Goal: Communication & Community: Answer question/provide support

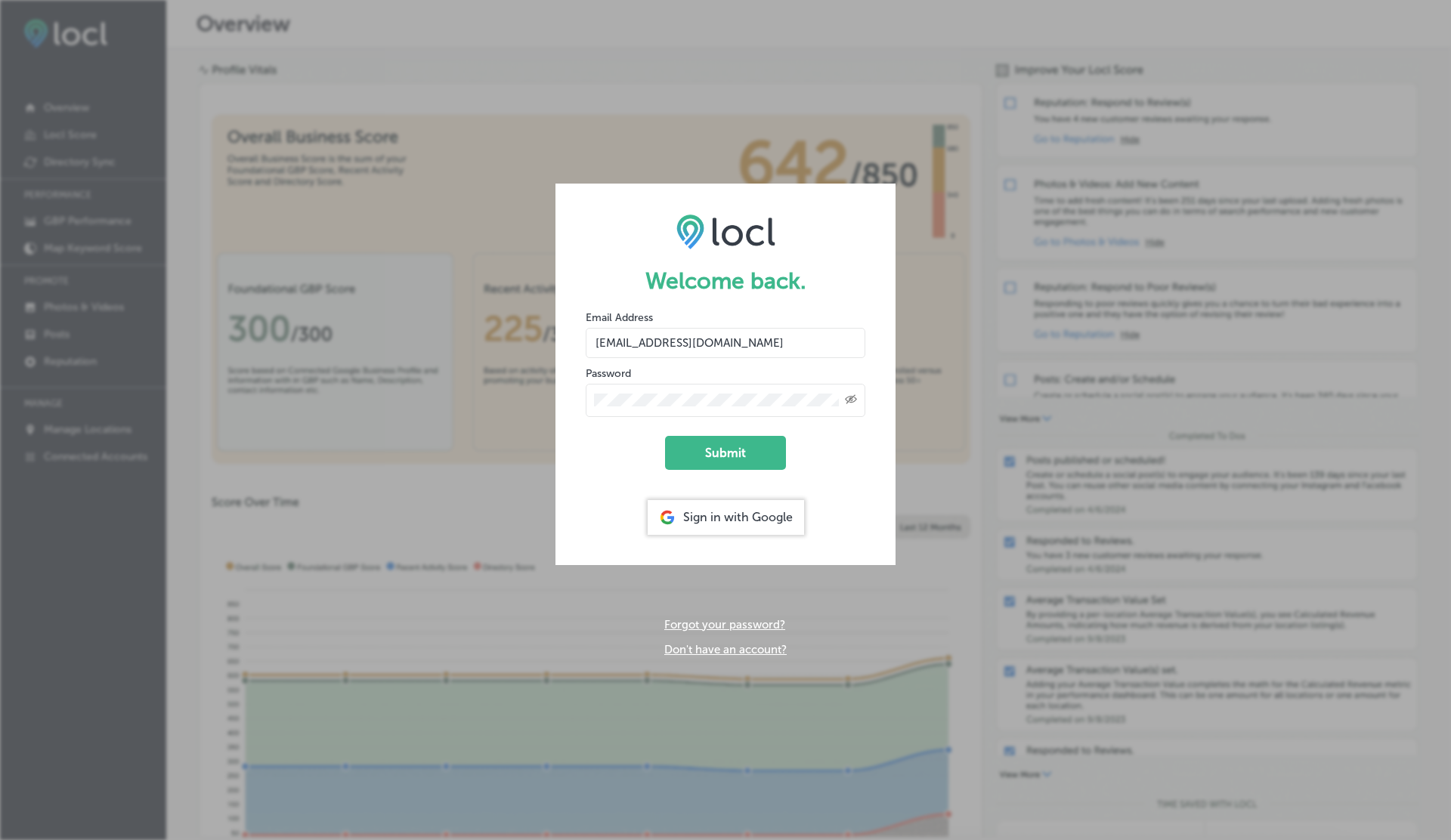
click at [665, 436] on button "Submit" at bounding box center [726, 453] width 121 height 34
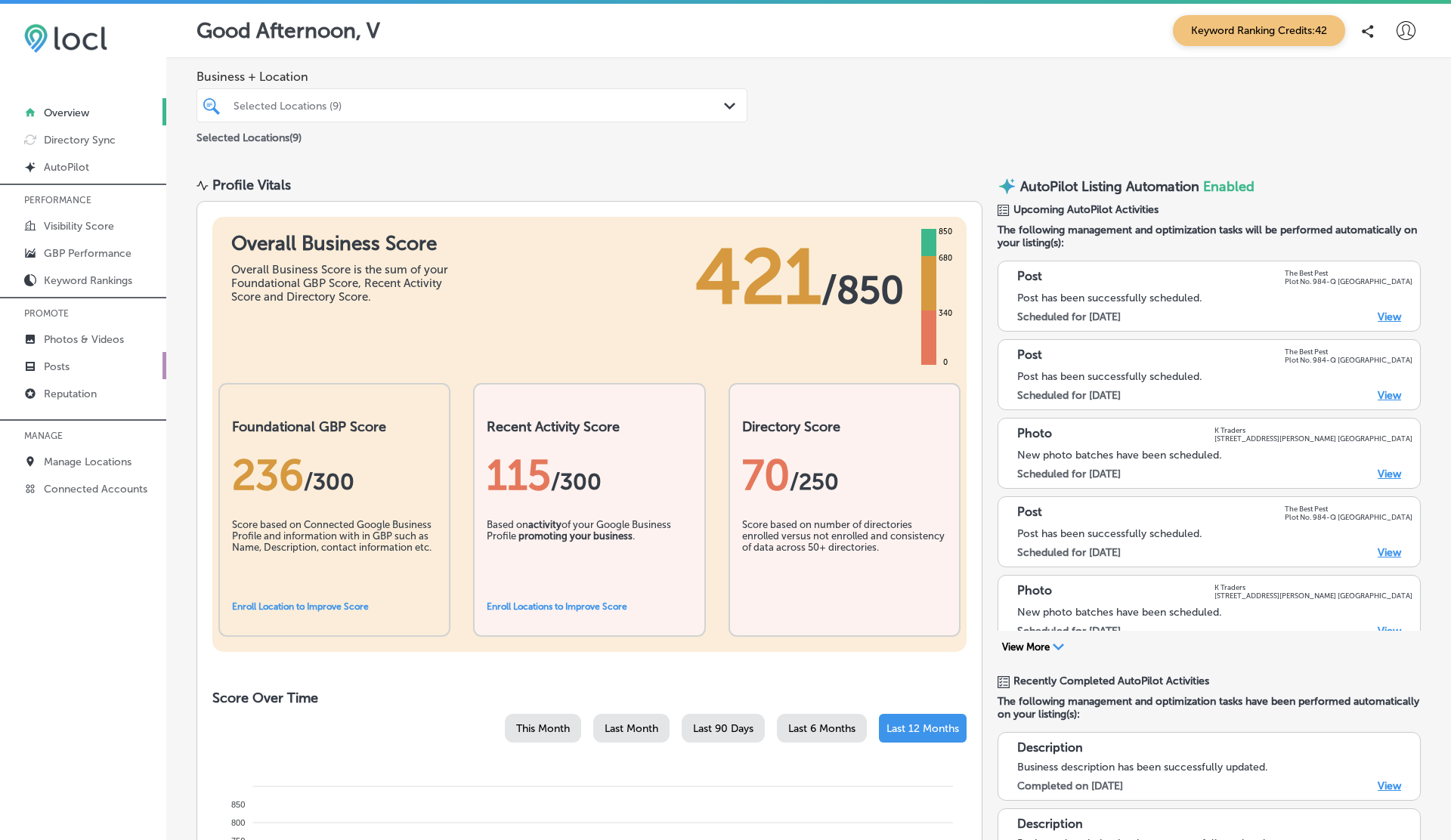
click at [69, 365] on p "Posts" at bounding box center [57, 366] width 26 height 13
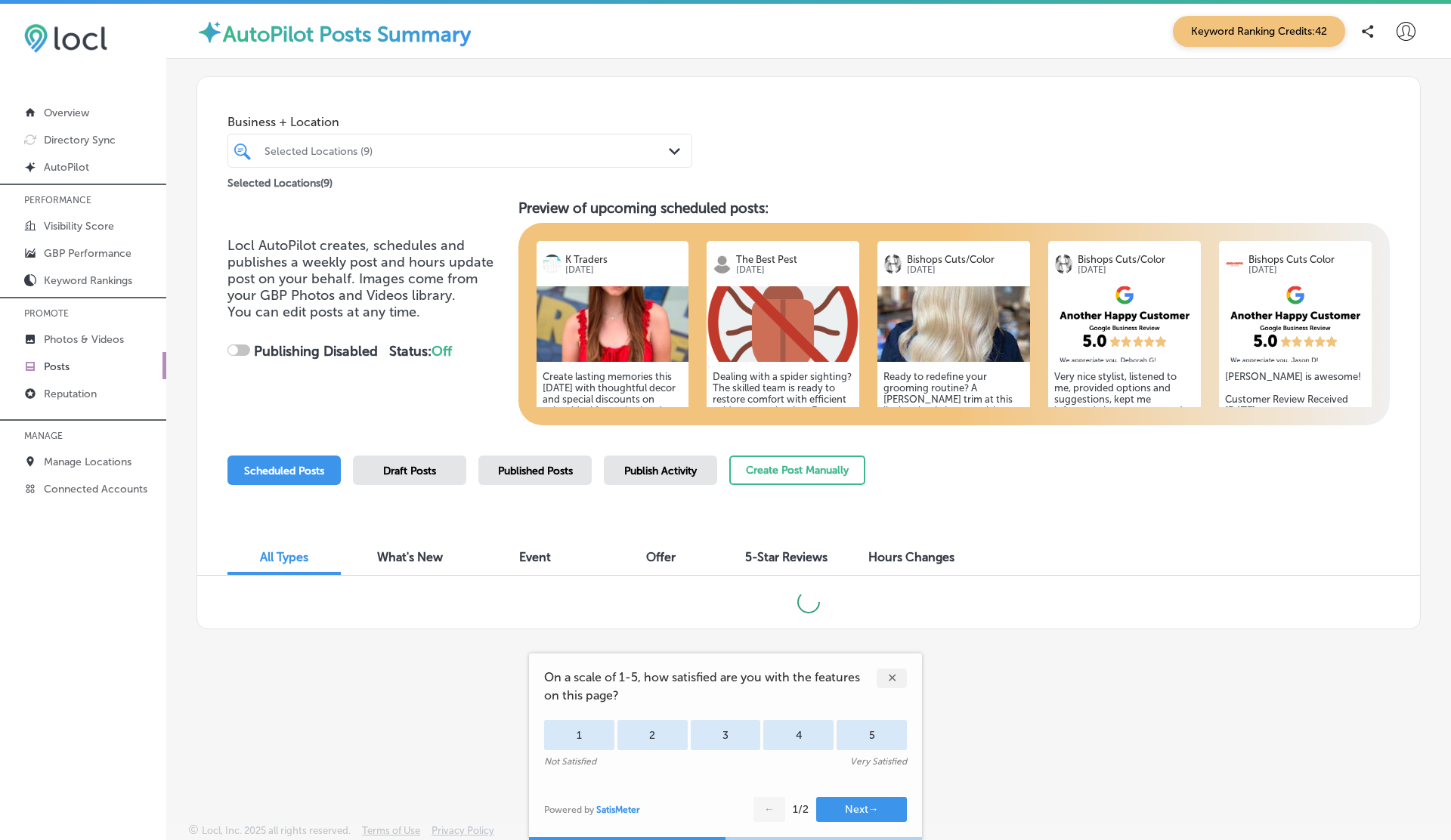
click at [890, 676] on div "✕" at bounding box center [891, 678] width 30 height 20
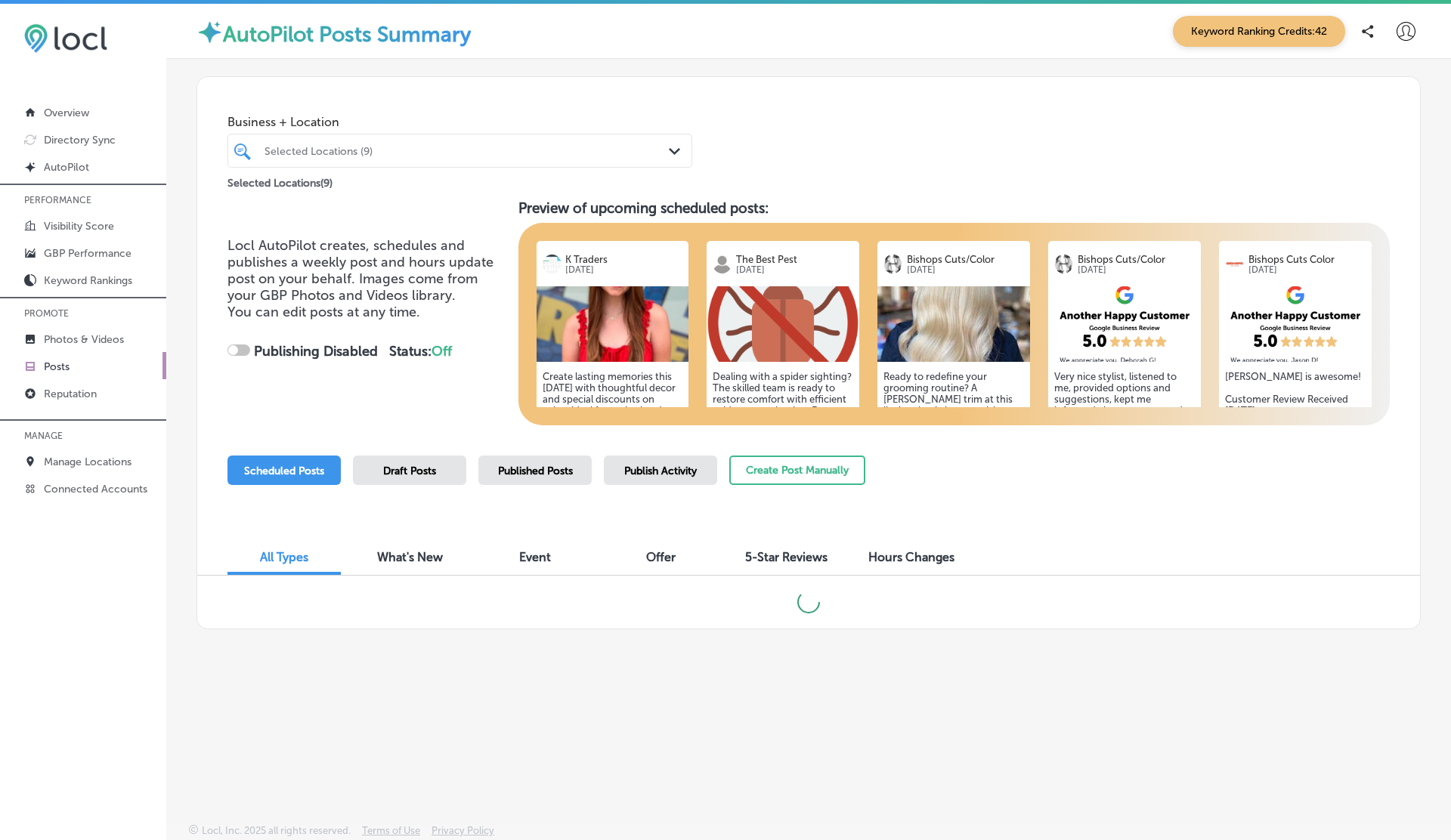
checkbox input "true"
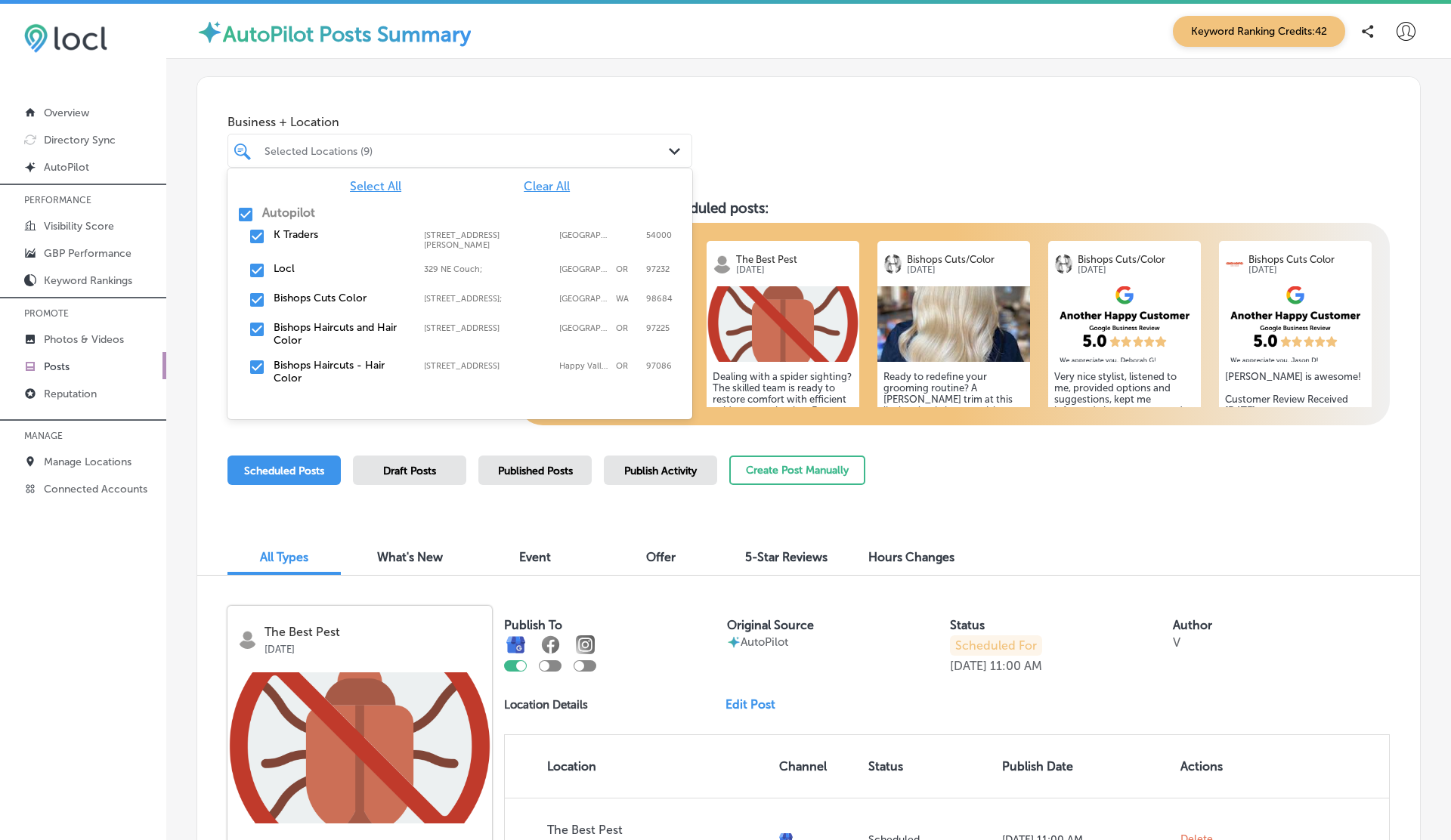
click at [395, 143] on div at bounding box center [440, 150] width 354 height 20
click at [548, 546] on div "Event" at bounding box center [535, 558] width 113 height 32
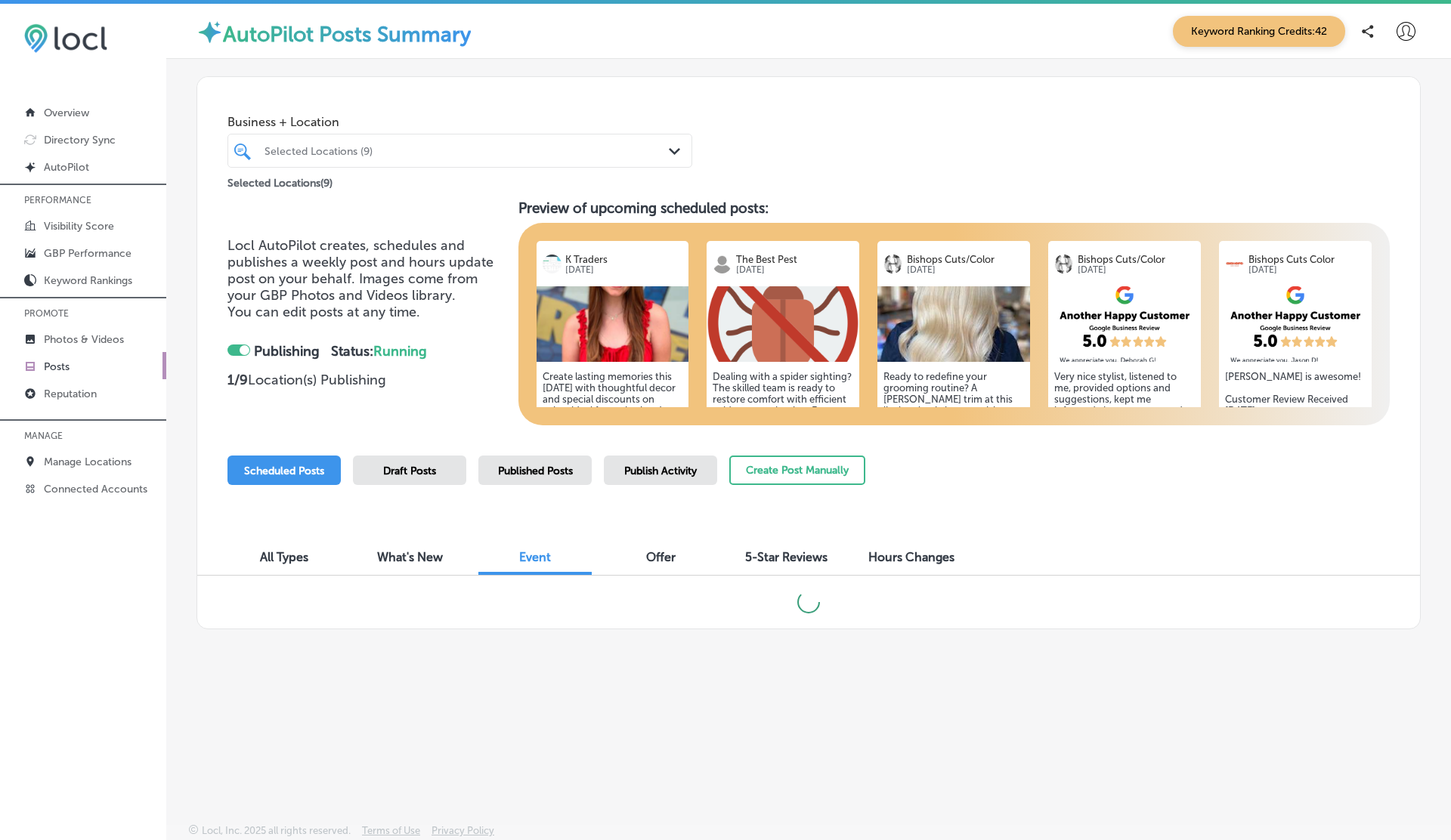
scroll to position [3, 0]
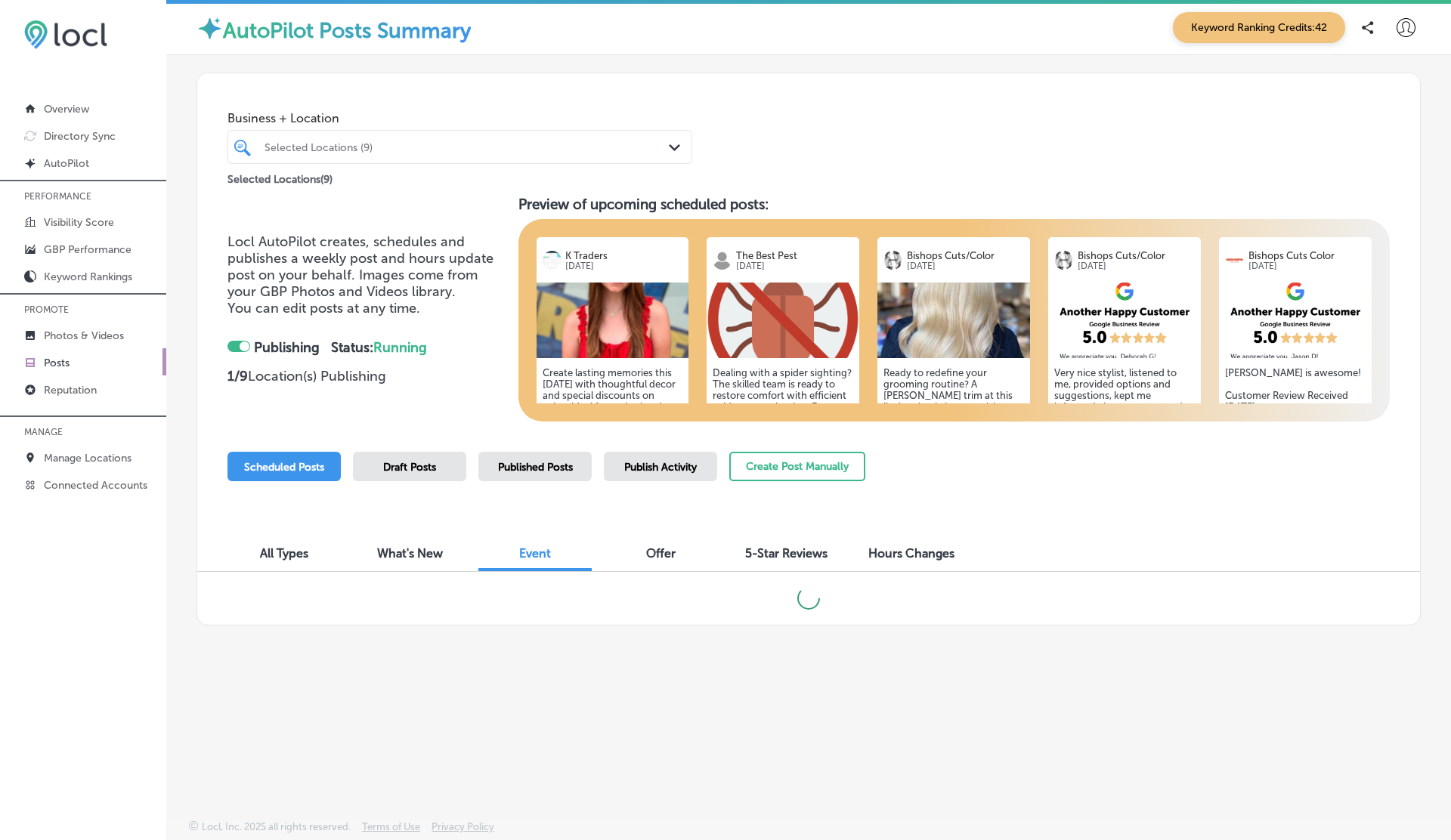
click at [292, 550] on span "All Types" at bounding box center [284, 553] width 49 height 14
click at [100, 480] on p "Connected Accounts" at bounding box center [95, 485] width 104 height 13
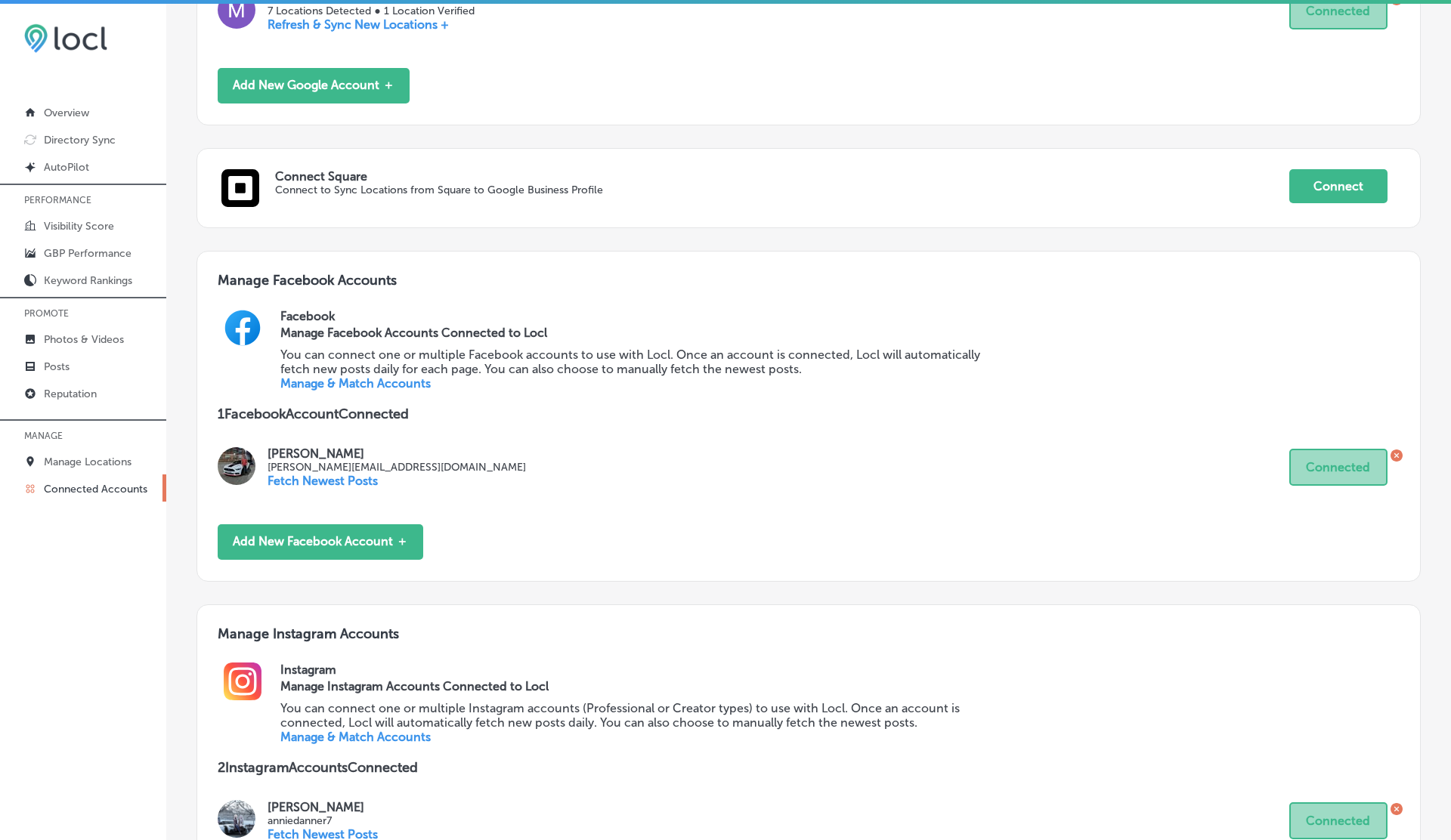
scroll to position [528, 0]
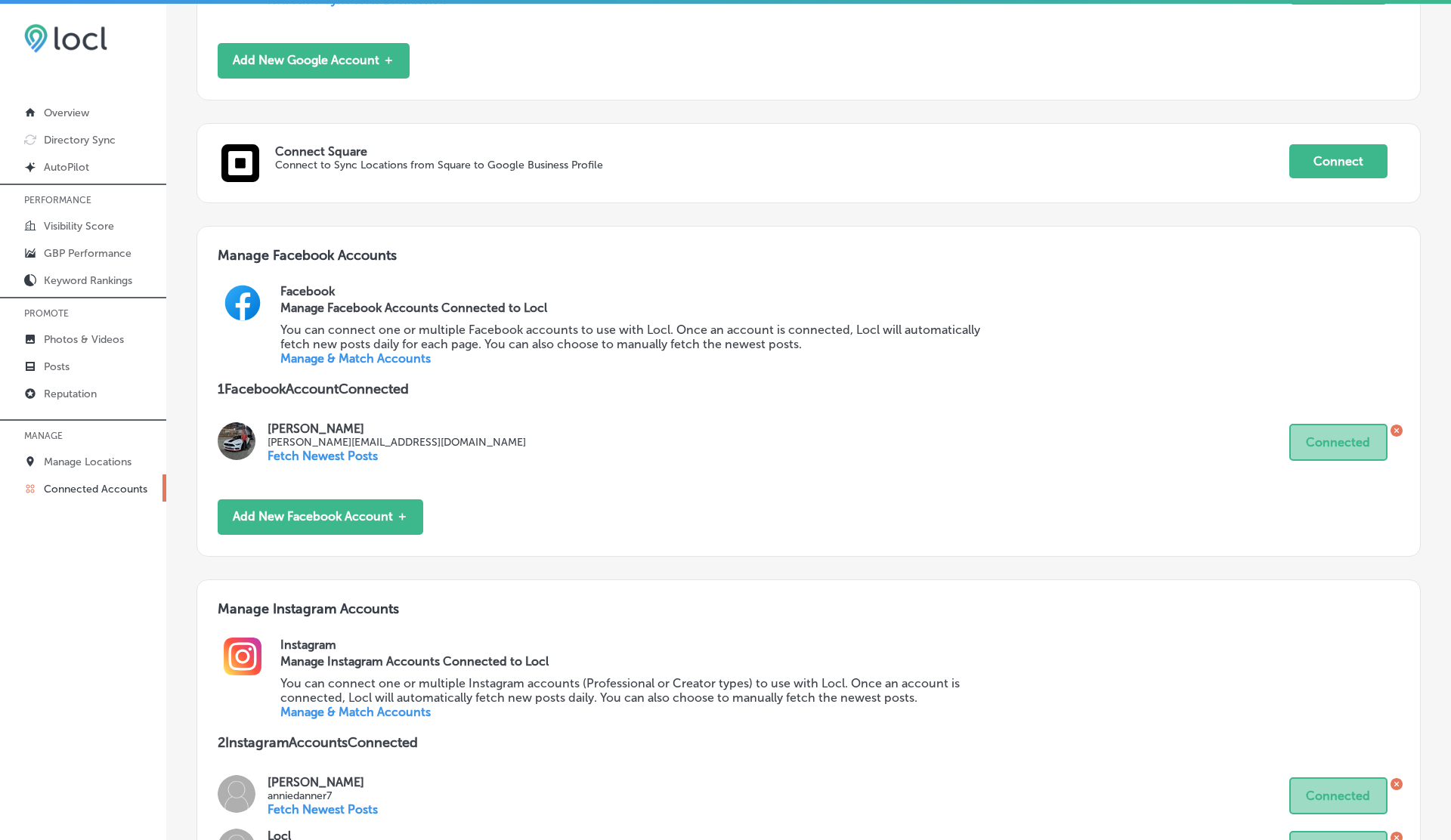
click at [374, 360] on link "Manage & Match Accounts" at bounding box center [355, 358] width 151 height 14
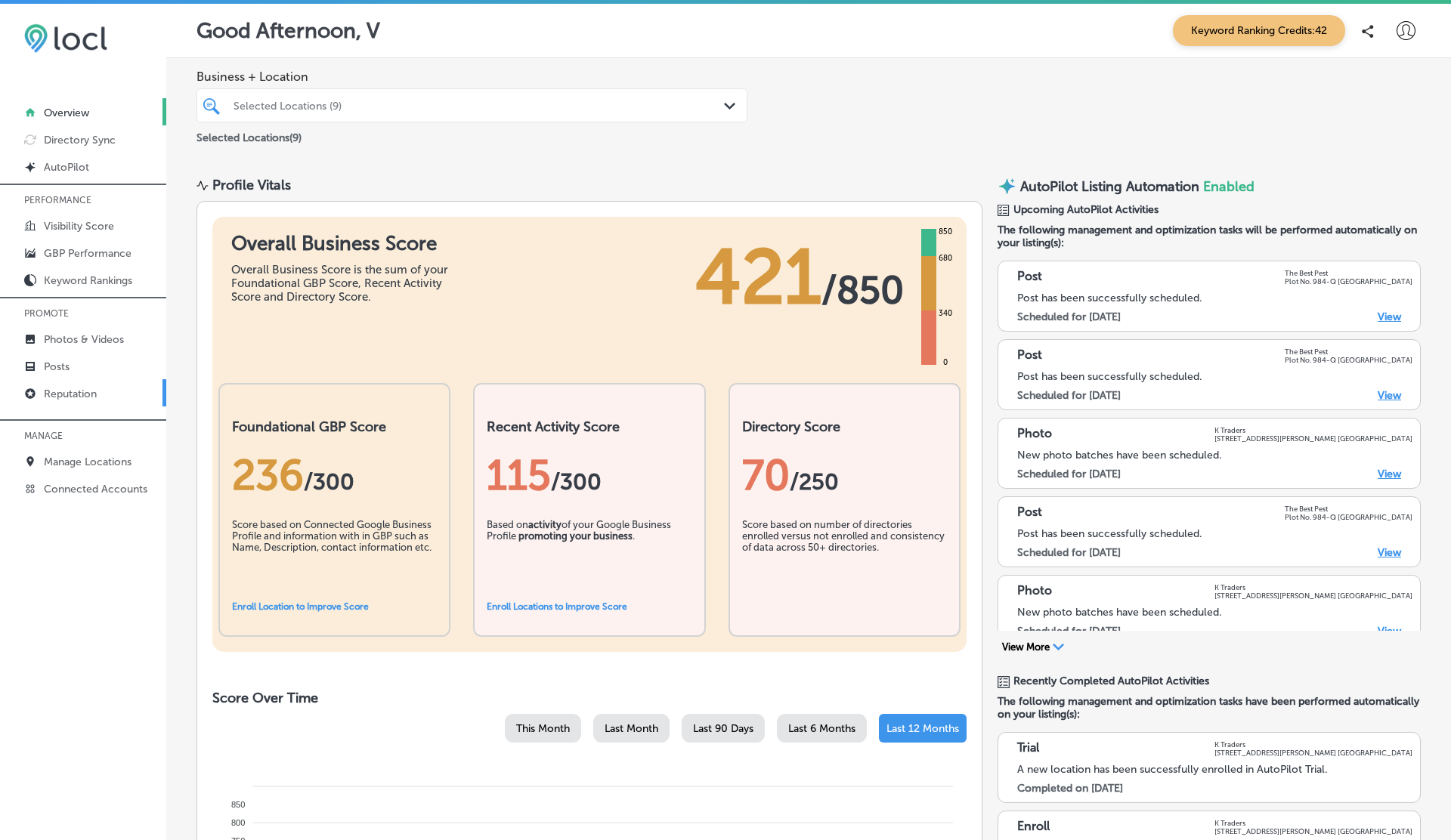
click at [65, 392] on p "Reputation" at bounding box center [70, 393] width 53 height 13
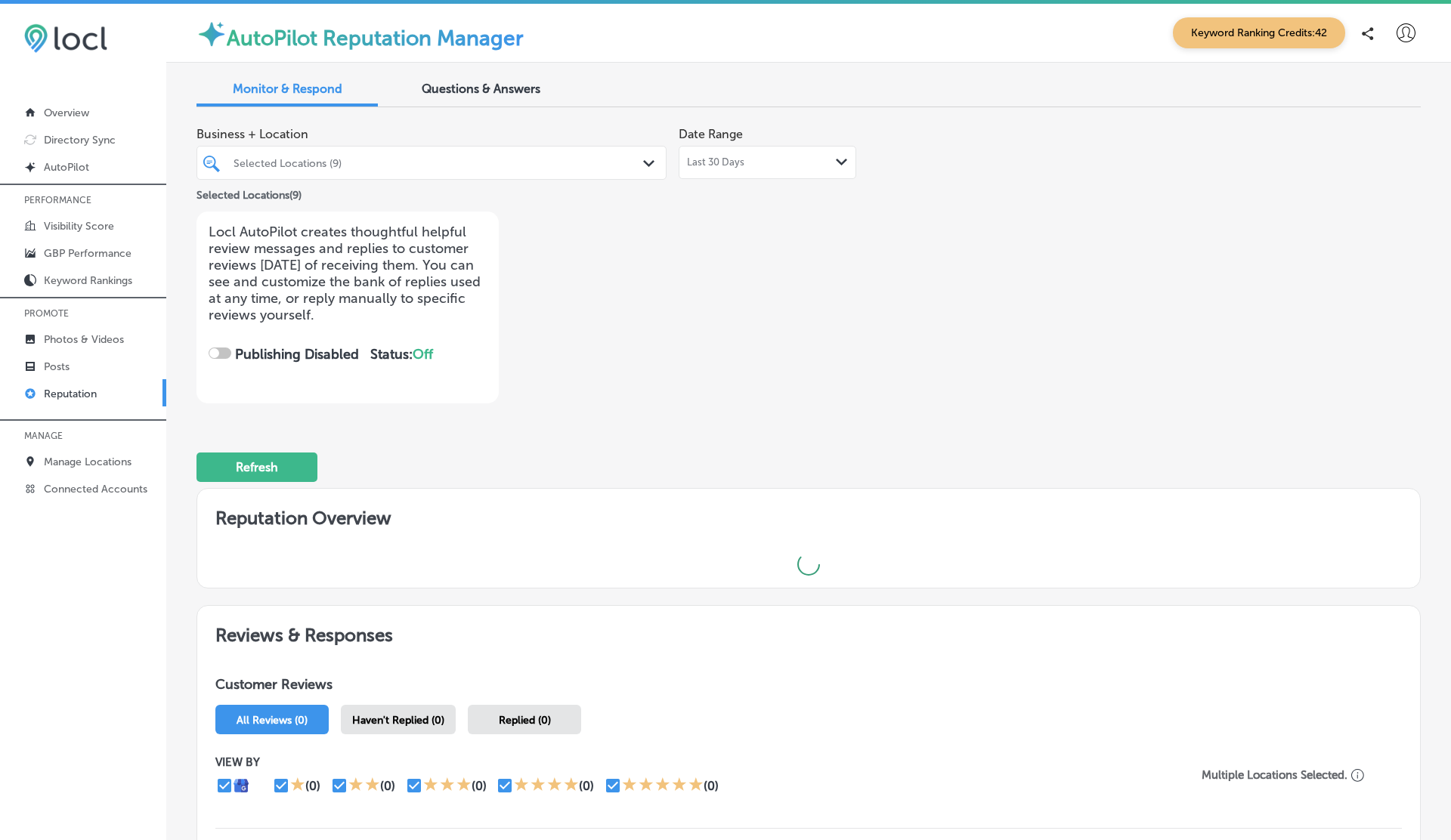
checkbox input "true"
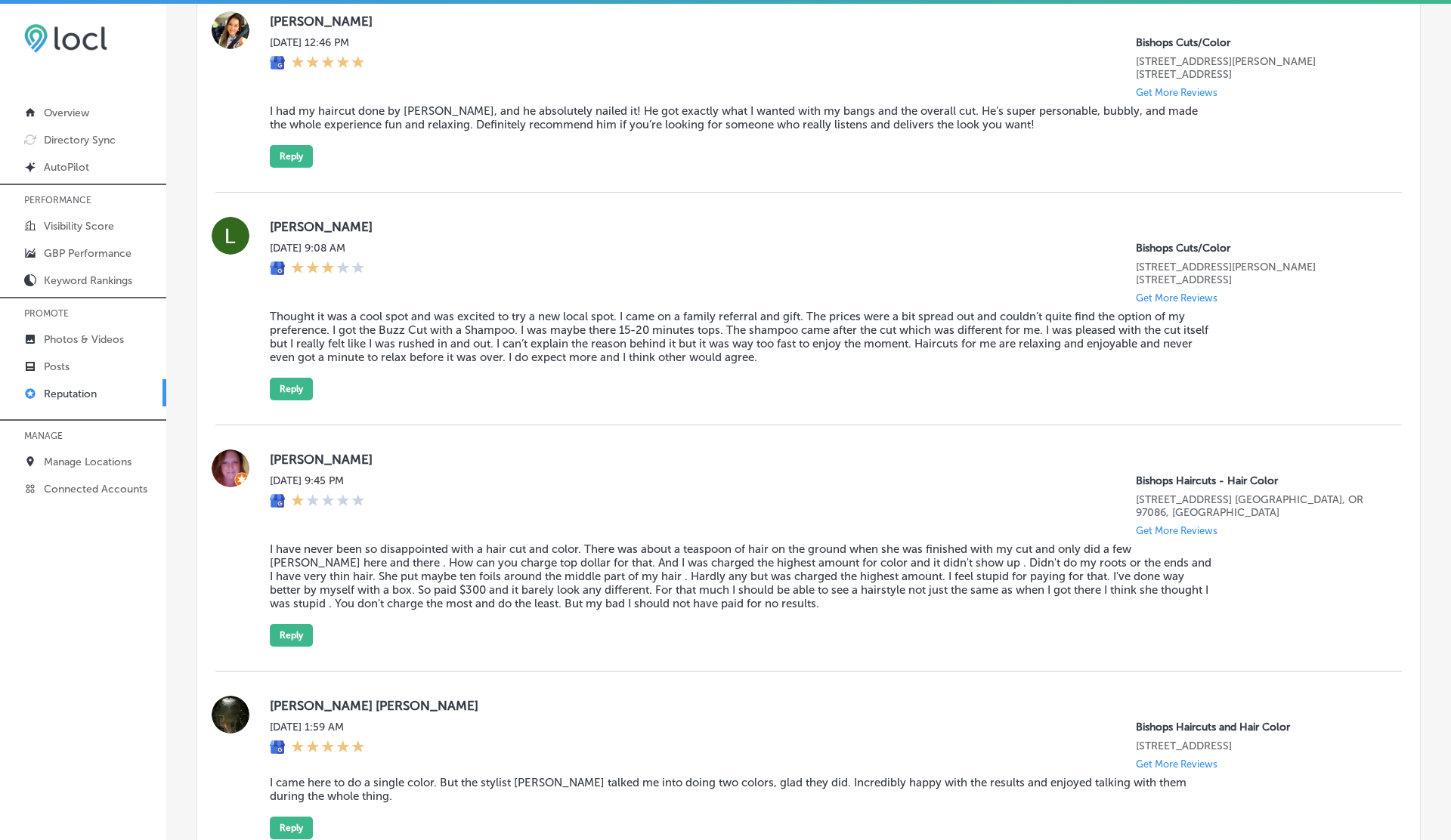
scroll to position [1152, 0]
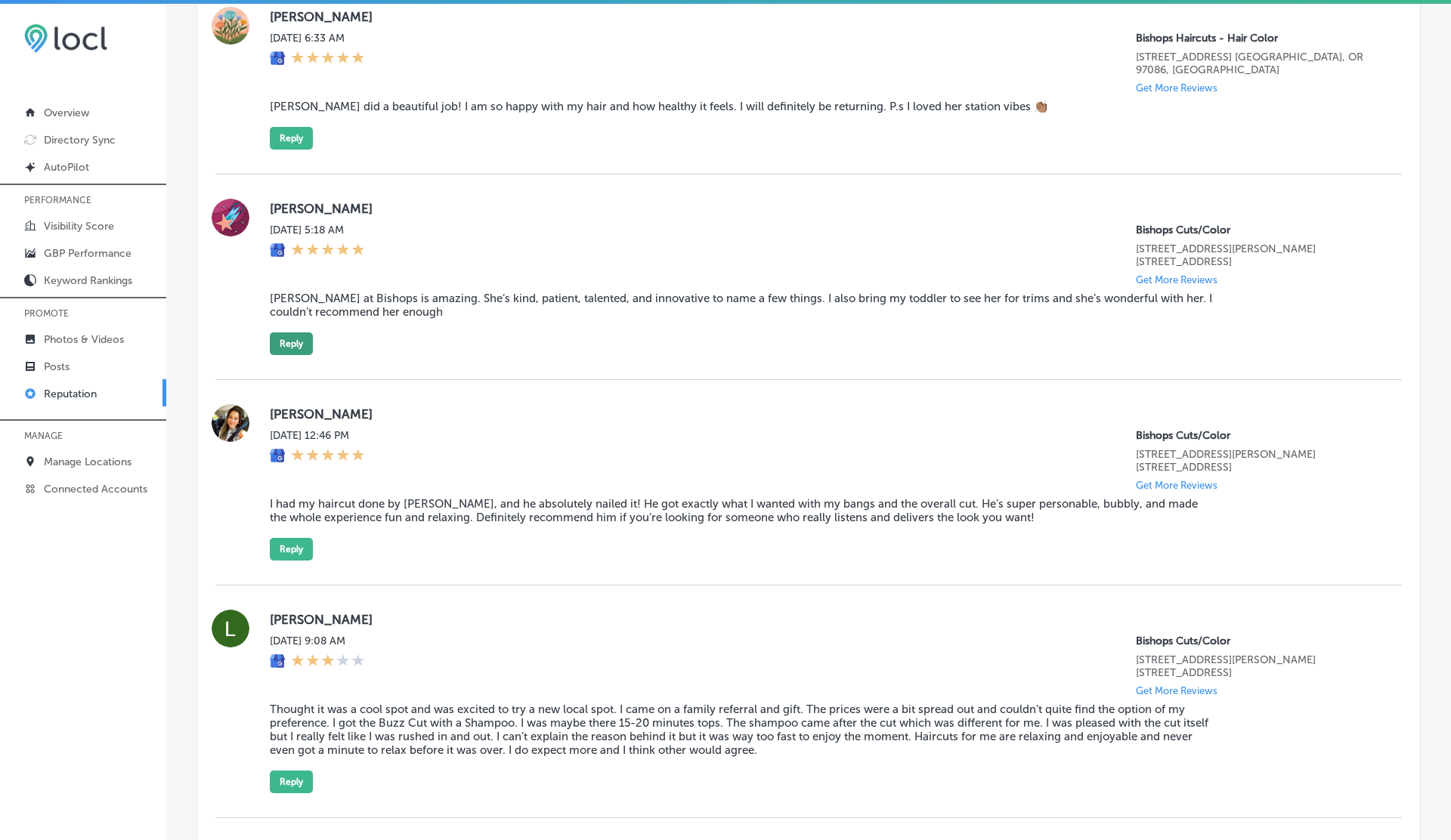
click at [287, 339] on button "Reply" at bounding box center [291, 344] width 43 height 23
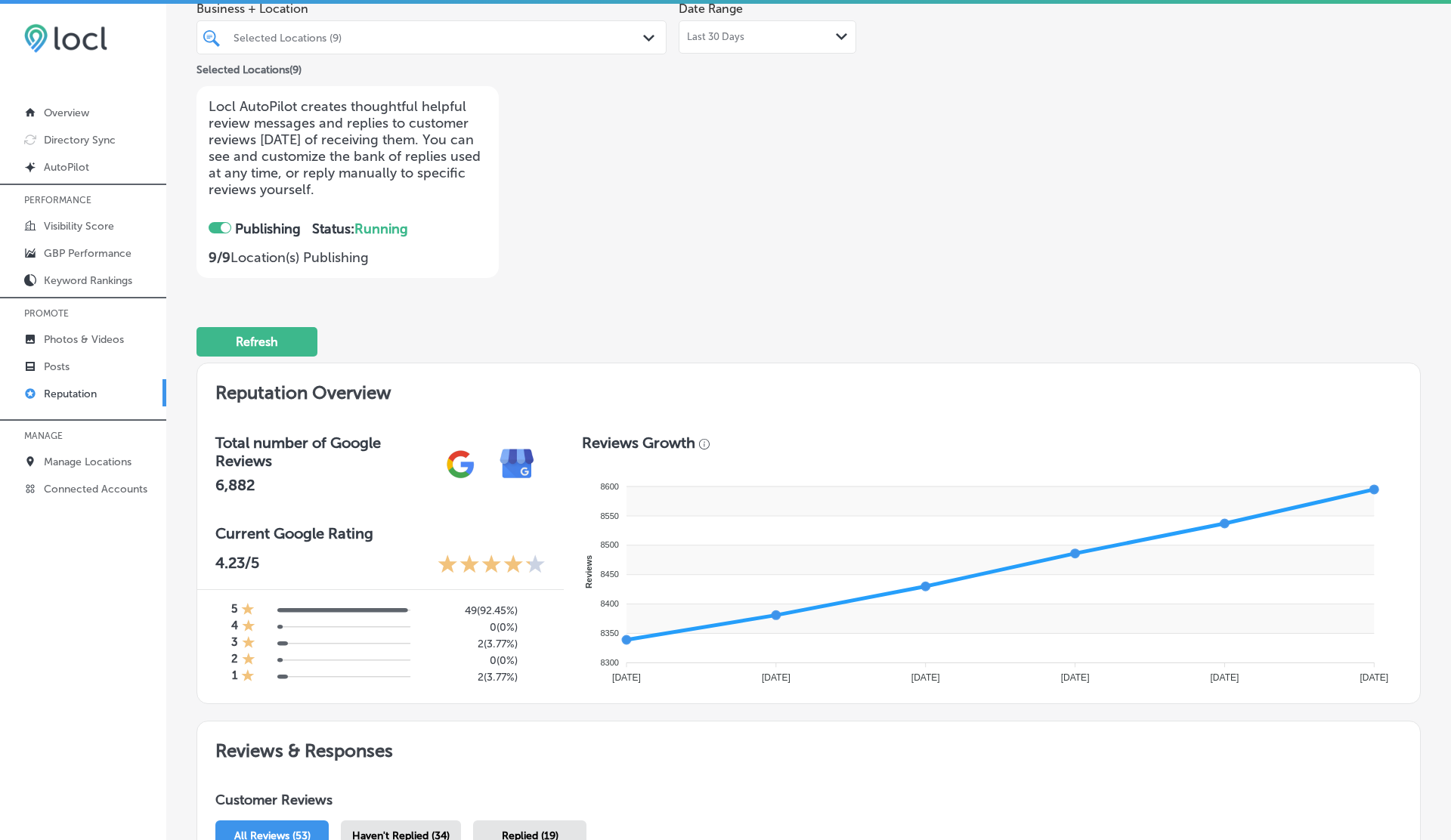
scroll to position [0, 0]
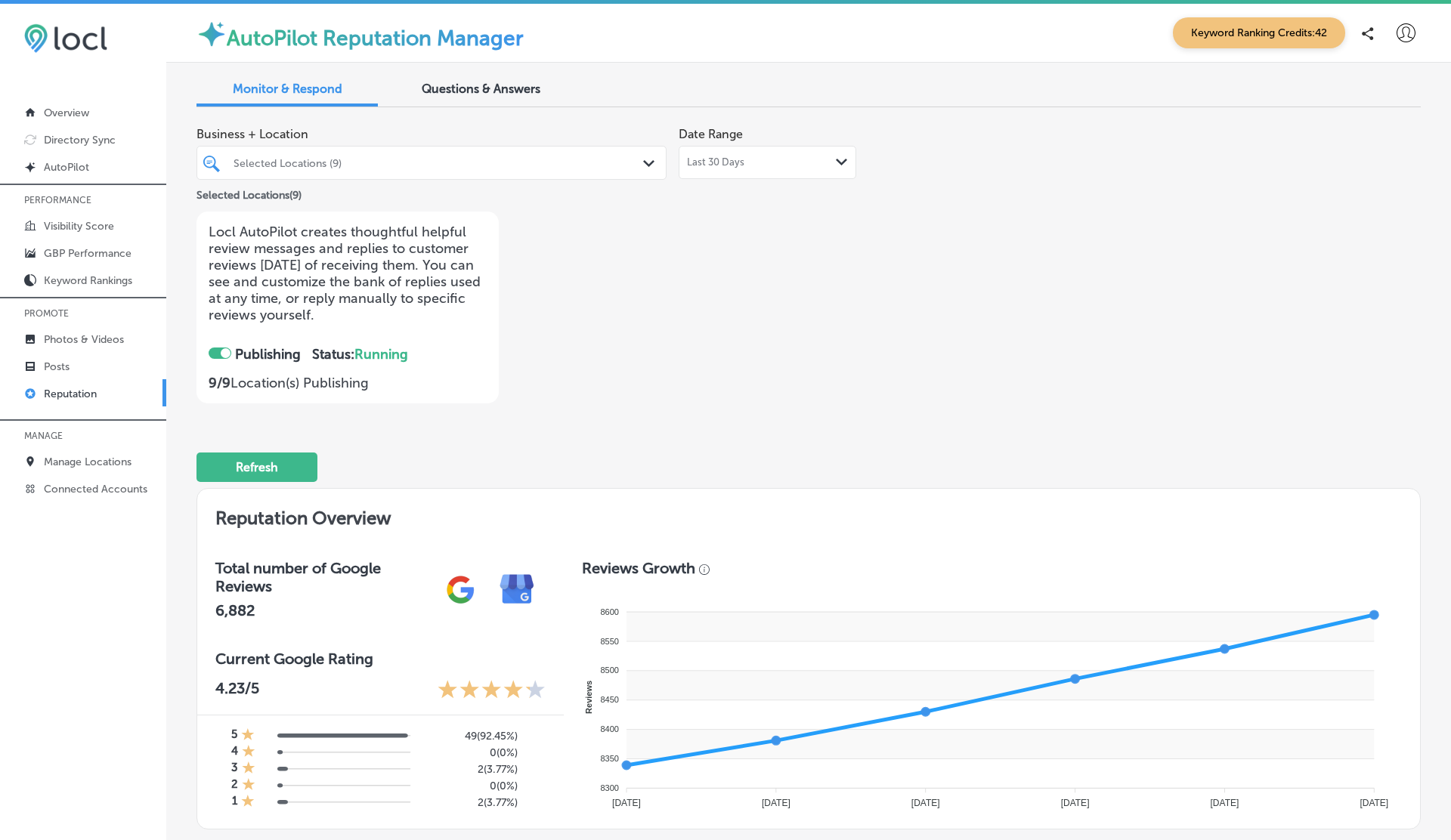
click at [382, 165] on div "Selected Locations (9)" at bounding box center [439, 163] width 411 height 13
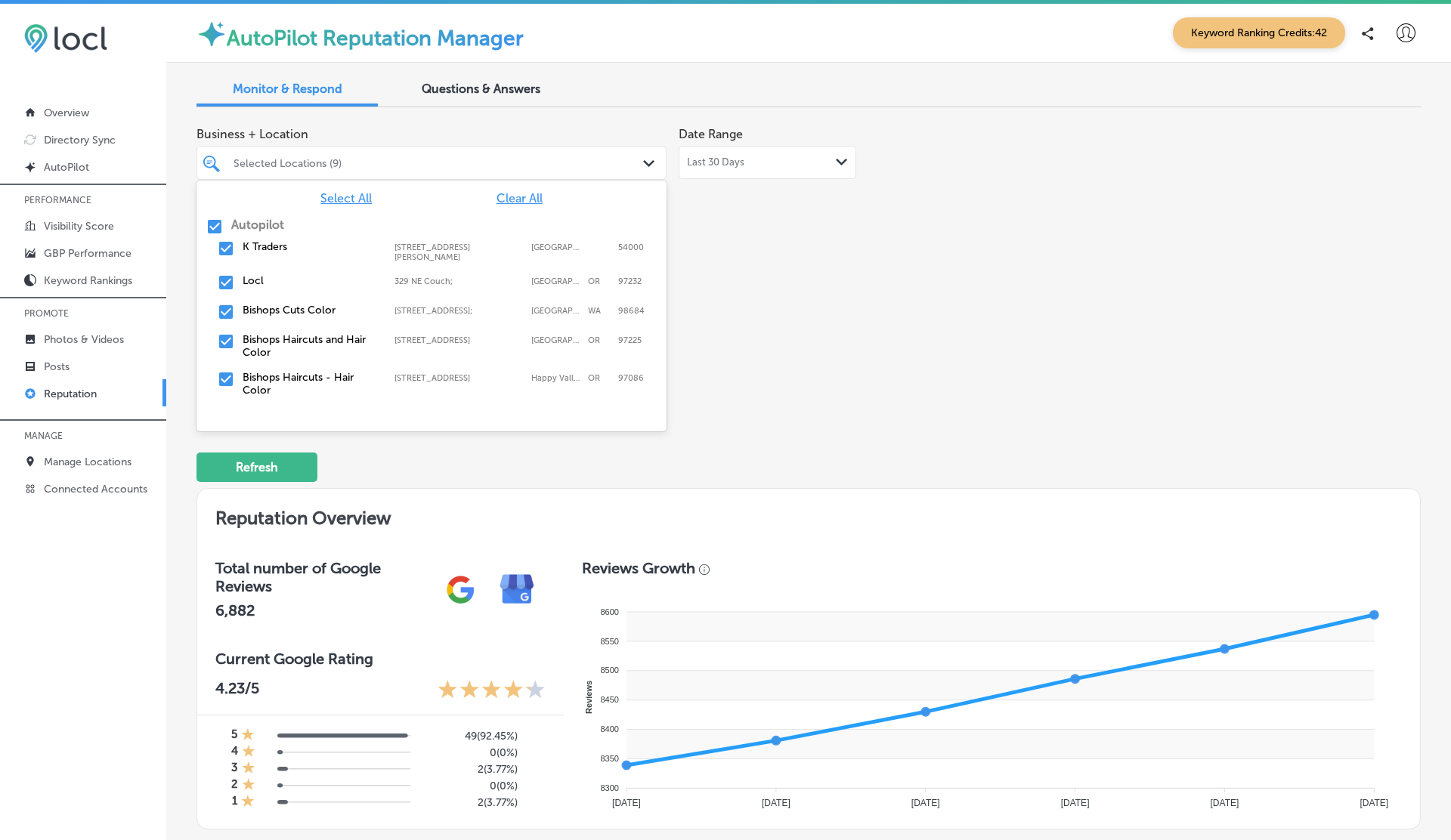
scroll to position [250, 0]
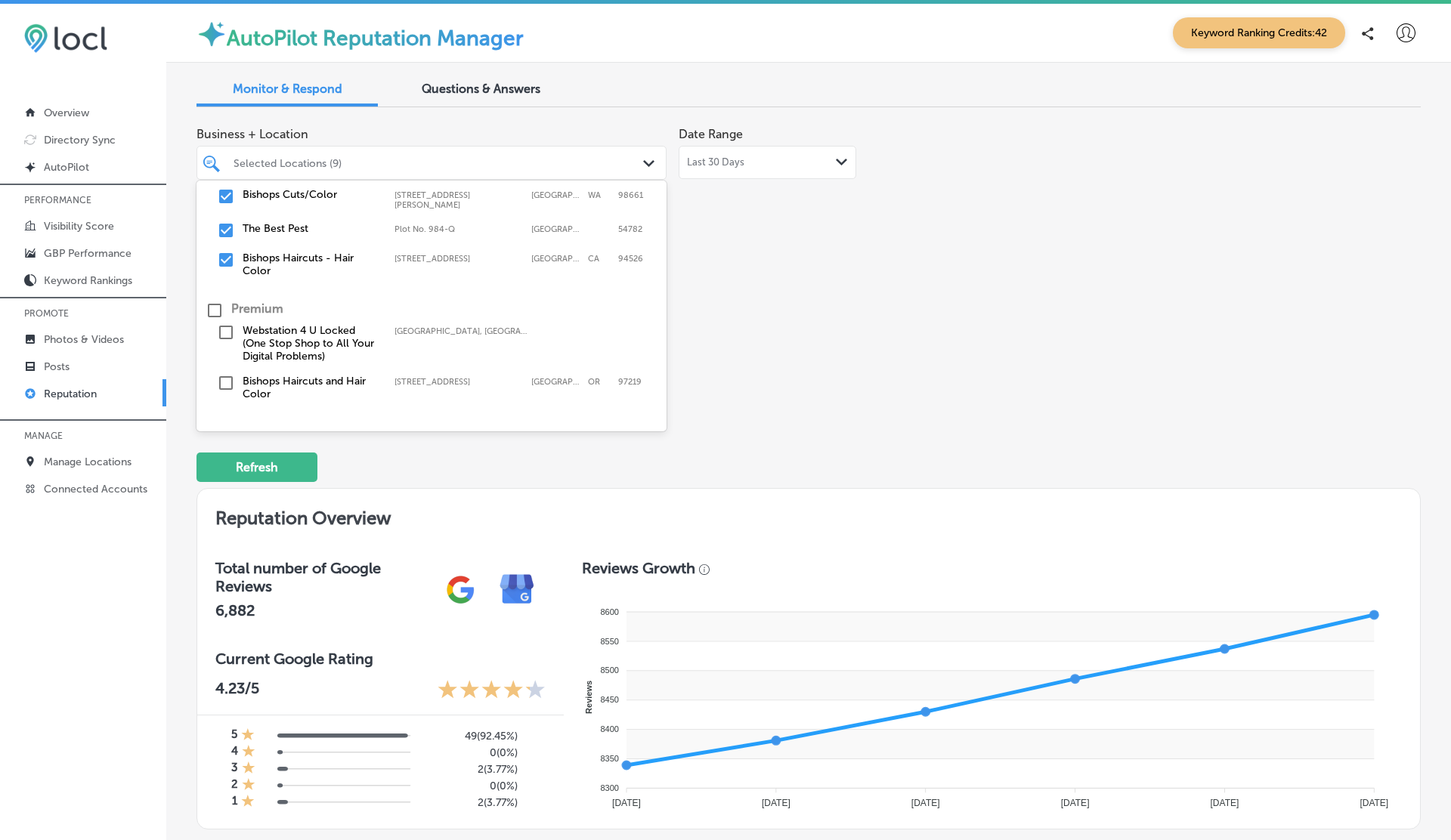
click at [765, 316] on div "Business + Location option 39 Railroad Avenue focused, 0 of 3. 12 results avail…" at bounding box center [564, 261] width 734 height 284
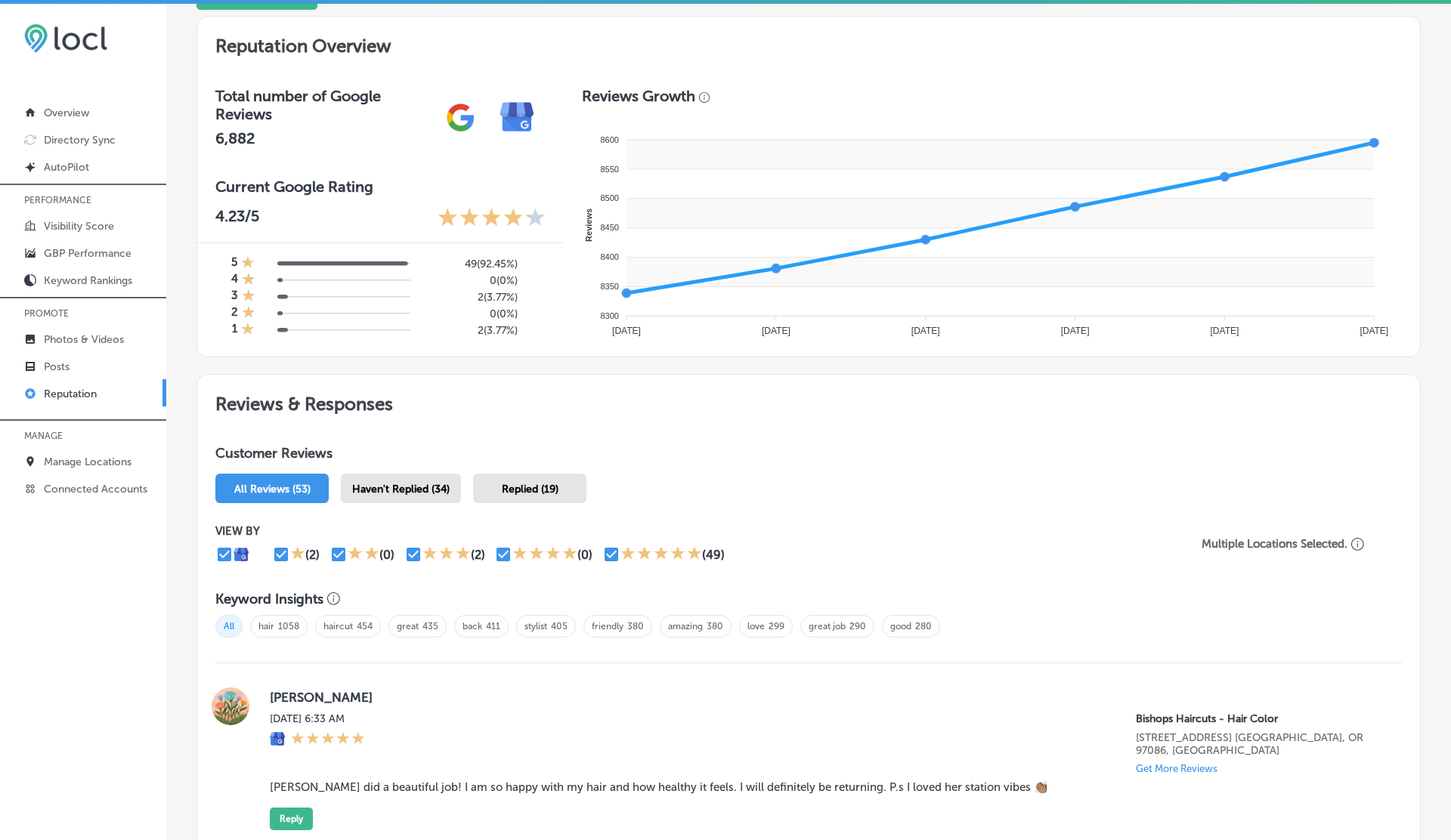
scroll to position [474, 0]
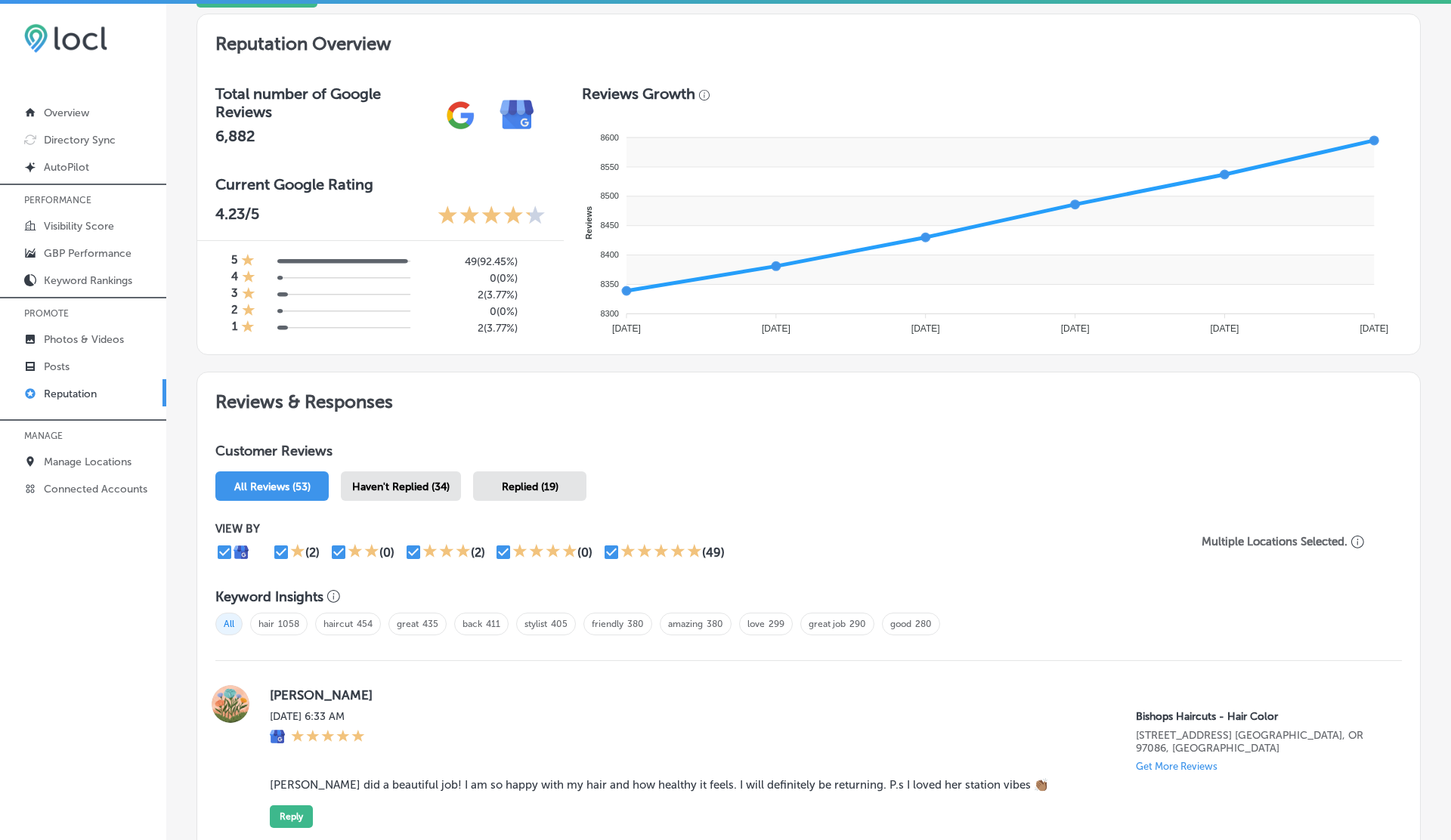
click at [404, 480] on span "Haven't Replied (34)" at bounding box center [401, 487] width 98 height 13
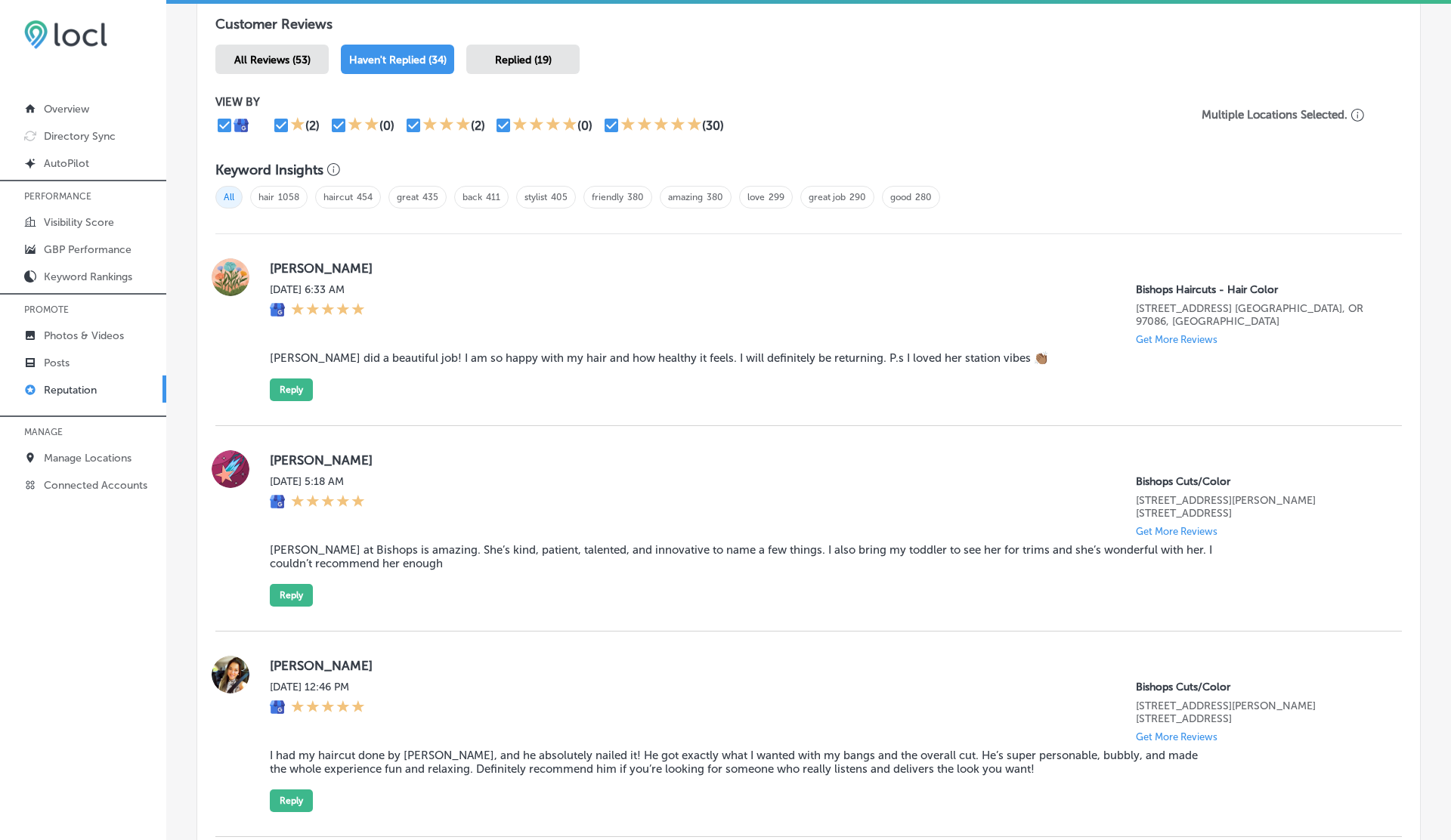
scroll to position [939, 0]
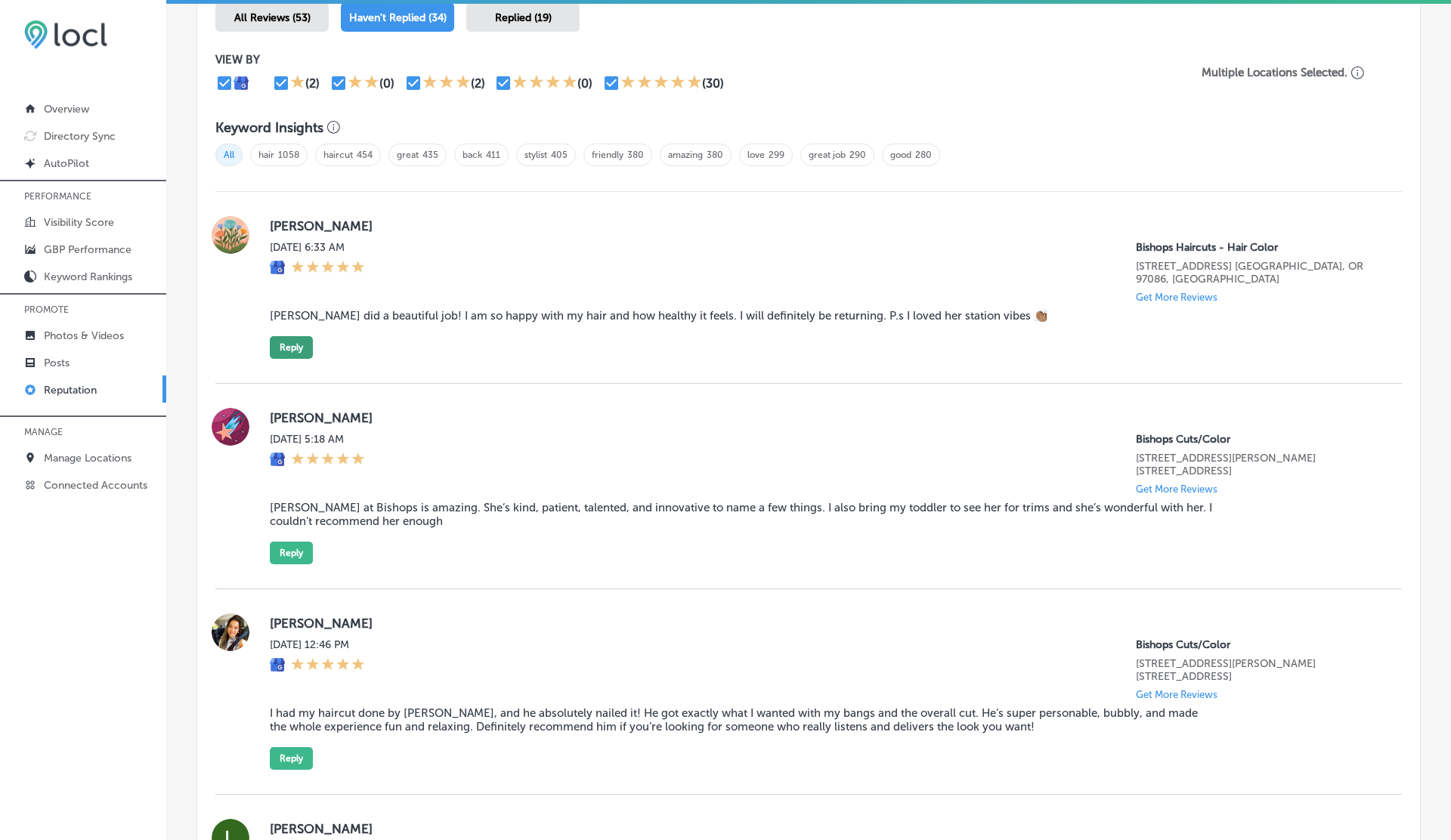
click at [306, 336] on button "Reply" at bounding box center [291, 347] width 43 height 23
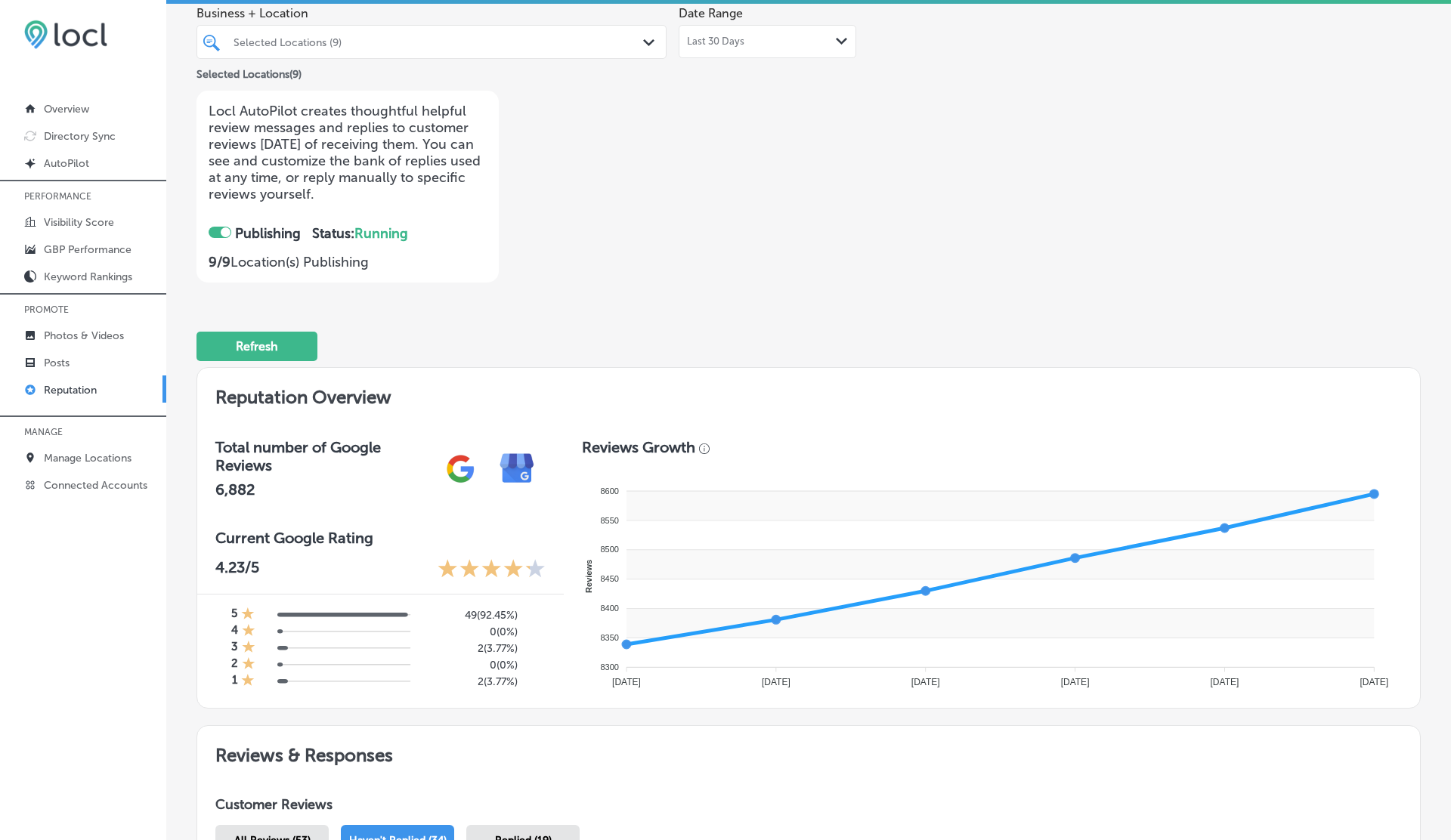
scroll to position [0, 0]
